Goal: Navigation & Orientation: Find specific page/section

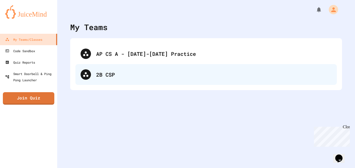
click at [106, 72] on div "2B CSP" at bounding box center [213, 75] width 235 height 8
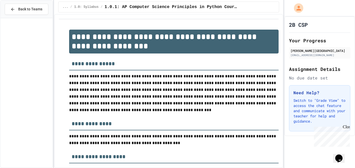
scroll to position [197, 0]
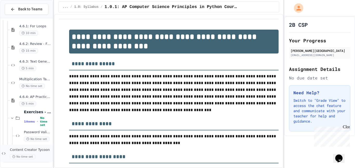
click at [19, 152] on div "Content Creator Tycoon No time set" at bounding box center [31, 153] width 42 height 11
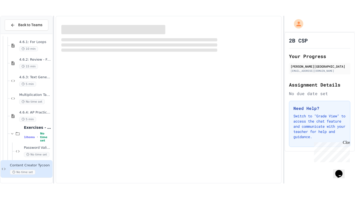
scroll to position [190, 0]
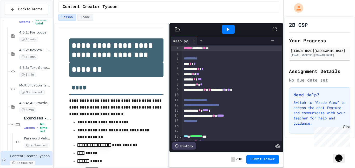
click at [279, 30] on div at bounding box center [276, 29] width 11 height 14
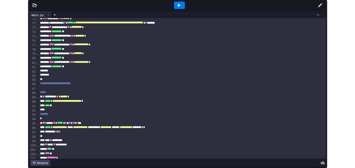
scroll to position [375, 0]
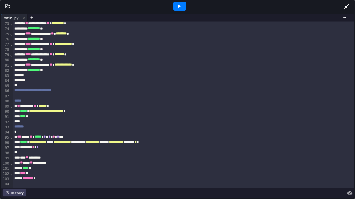
click at [348, 4] on icon at bounding box center [346, 6] width 5 height 5
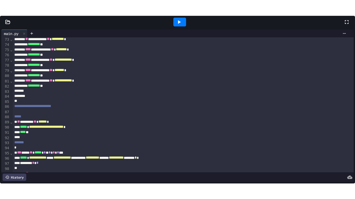
scroll to position [412, 0]
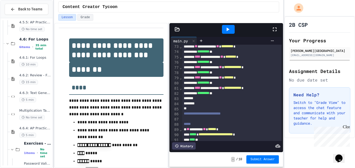
click at [274, 29] on icon at bounding box center [274, 29] width 6 height 6
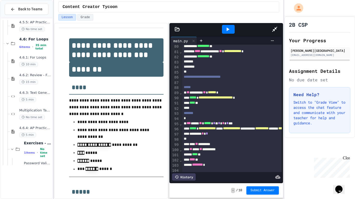
scroll to position [375, 0]
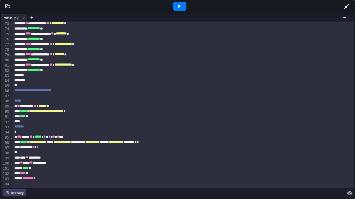
click at [179, 4] on icon at bounding box center [179, 6] width 6 height 6
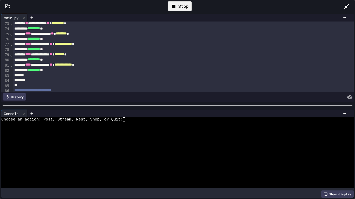
click at [84, 168] on div at bounding box center [175, 168] width 348 height 4
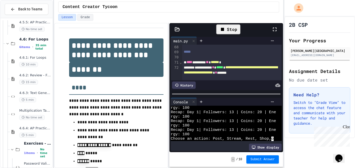
scroll to position [230, 0]
